Goal: Find specific page/section: Find specific page/section

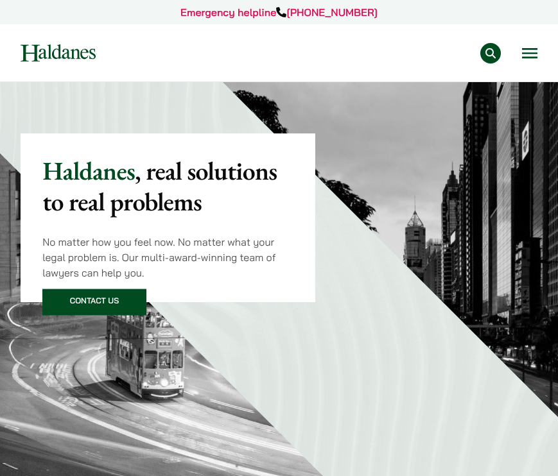
click at [518, 45] on div "Practice Areas Antitrust and Competition Law Civil Litigation & Dispute Resolut…" at bounding box center [326, 53] width 422 height 21
click at [526, 48] on button "Open menu" at bounding box center [529, 53] width 15 height 10
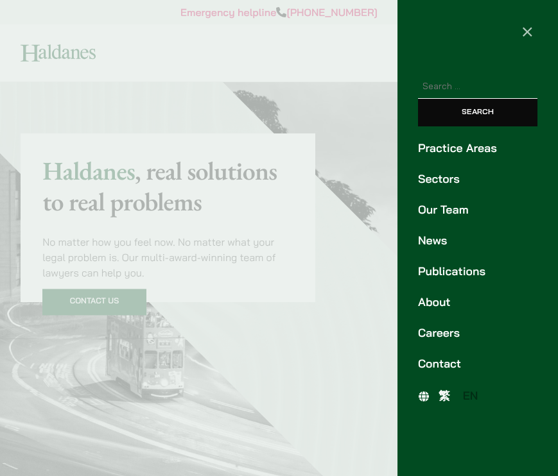
click at [434, 206] on link "Our Team" at bounding box center [477, 210] width 119 height 17
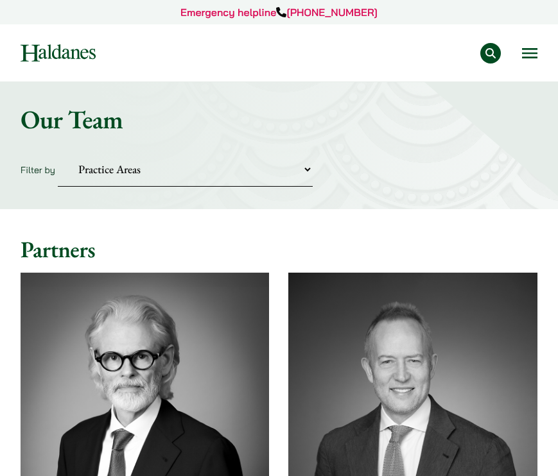
click at [150, 168] on select "Practice Areas Antitrust and Competition Civil Litigation & Dispute Resolution …" at bounding box center [185, 169] width 255 height 35
select select "divorce-and-family-law"
click at [58, 152] on select "Practice Areas Antitrust and Competition Civil Litigation & Dispute Resolution …" at bounding box center [185, 169] width 255 height 35
